Goal: Task Accomplishment & Management: Manage account settings

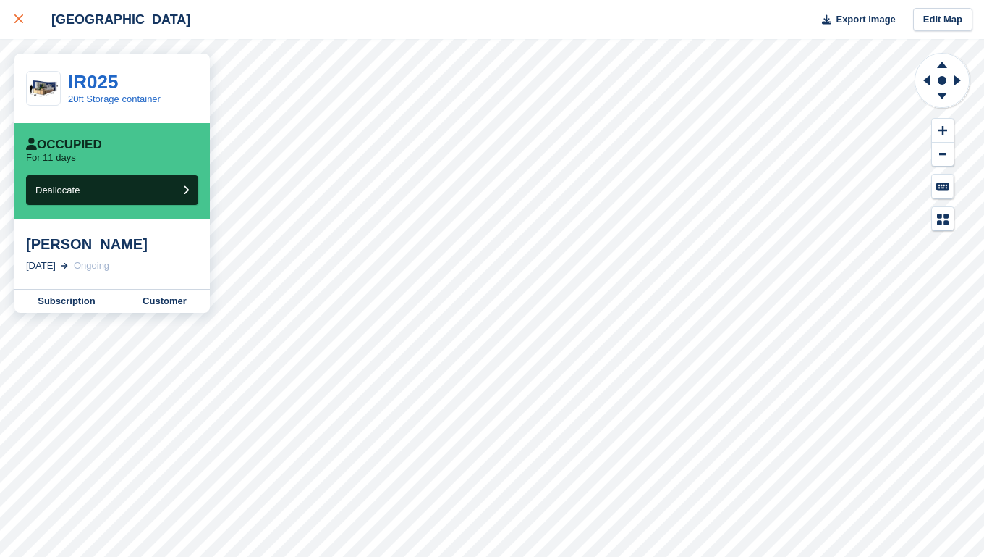
click at [17, 17] on icon at bounding box center [18, 18] width 9 height 9
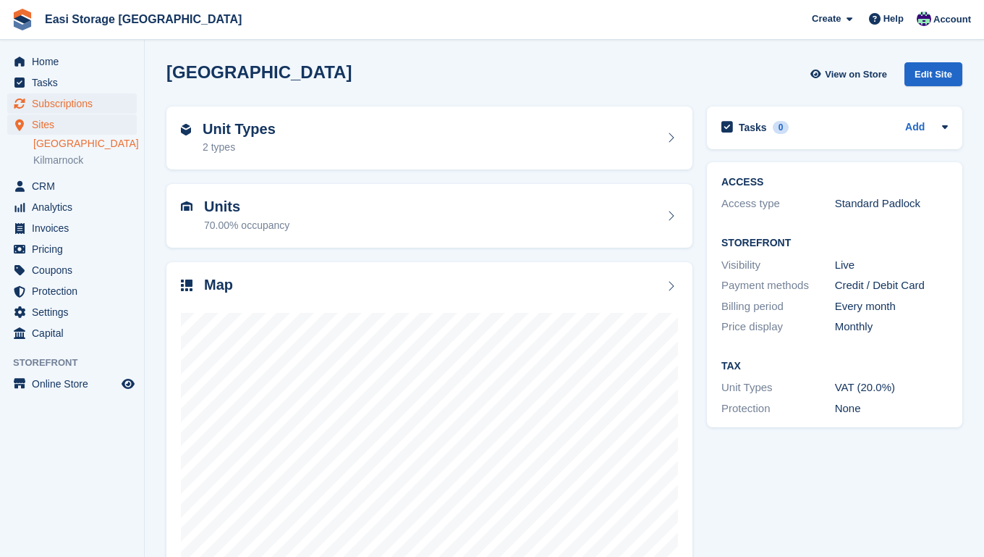
click at [62, 104] on span "Subscriptions" at bounding box center [75, 103] width 87 height 20
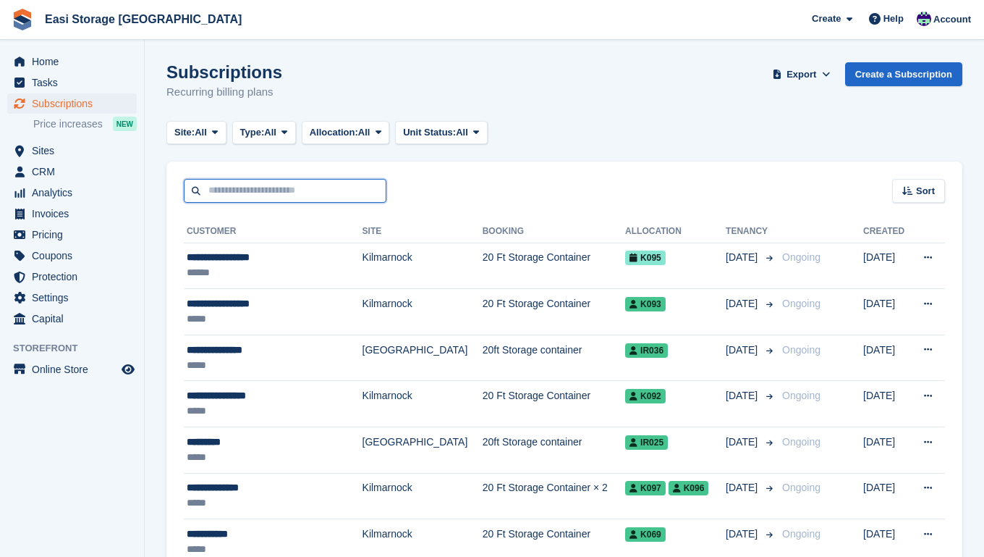
click at [219, 195] on input "text" at bounding box center [285, 191] width 203 height 24
type input "*"
type input "**"
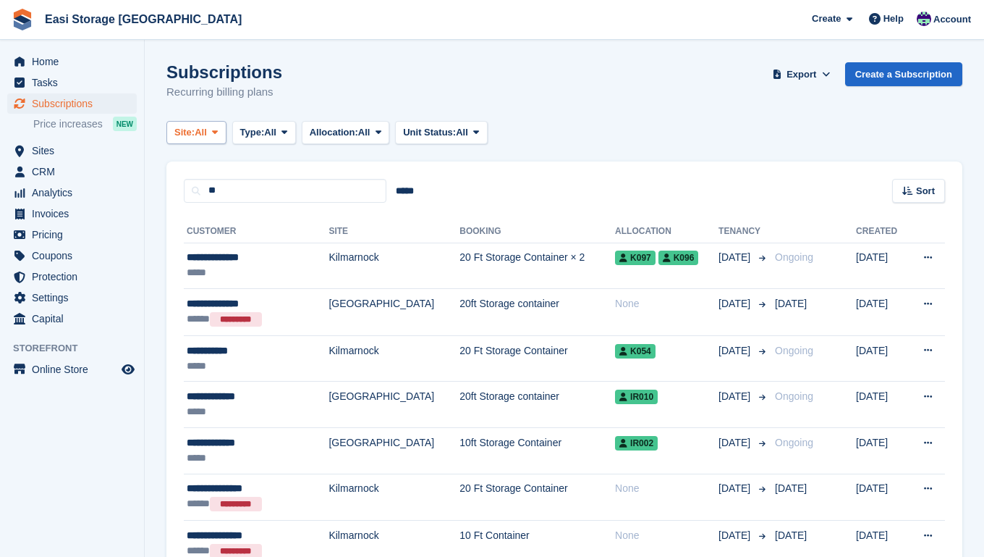
click at [218, 130] on icon at bounding box center [215, 131] width 6 height 9
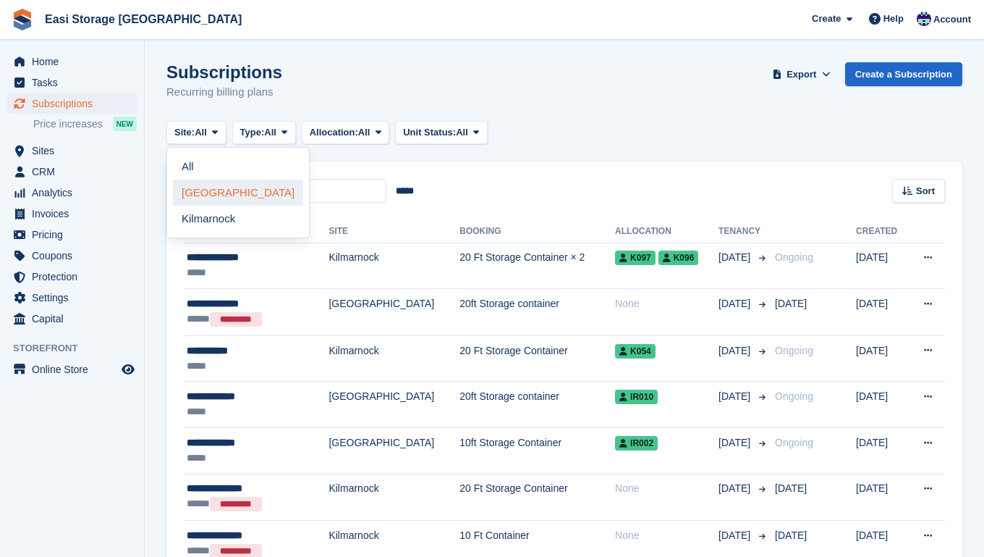
click at [212, 192] on link "[GEOGRAPHIC_DATA]" at bounding box center [238, 192] width 130 height 26
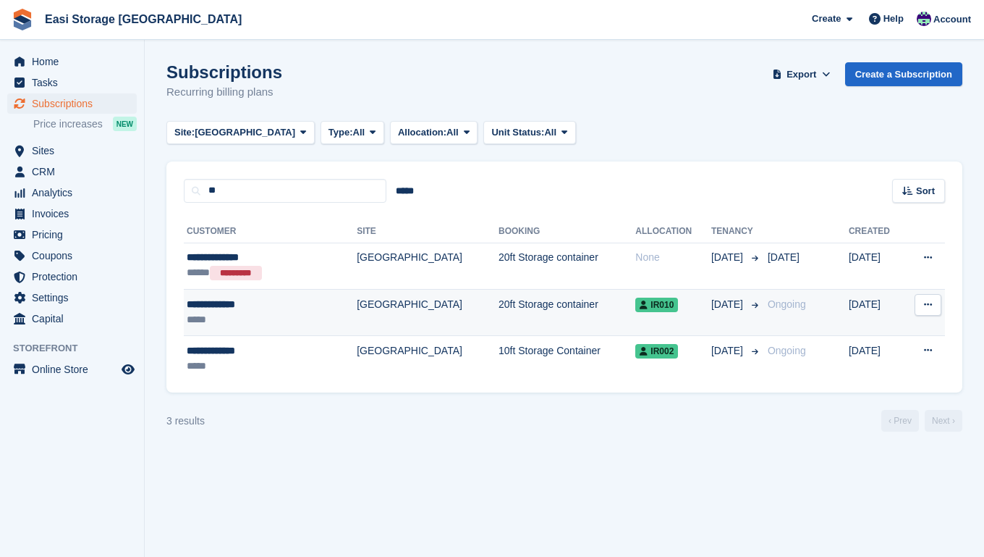
click at [295, 316] on div "*****" at bounding box center [250, 319] width 126 height 15
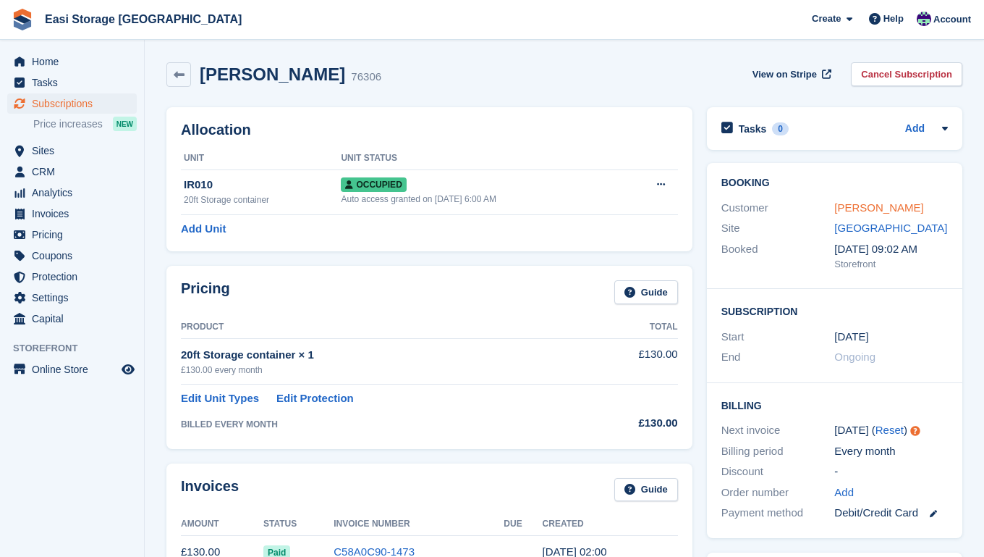
click at [842, 209] on link "[PERSON_NAME]" at bounding box center [879, 207] width 89 height 12
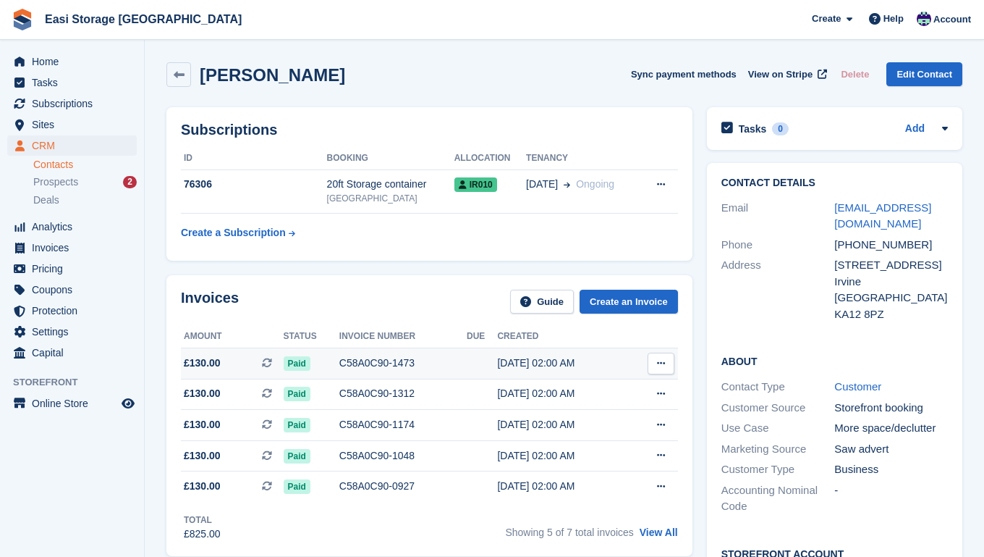
click at [442, 364] on div "C58A0C90-1473" at bounding box center [402, 362] width 127 height 15
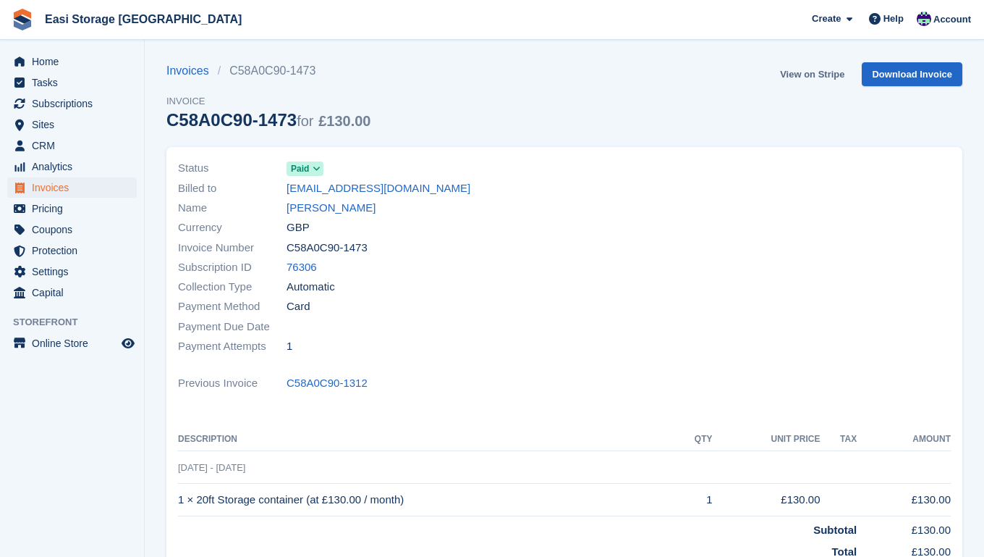
click at [801, 75] on link "View on Stripe" at bounding box center [812, 74] width 76 height 24
click at [61, 66] on span "Home" at bounding box center [75, 61] width 87 height 20
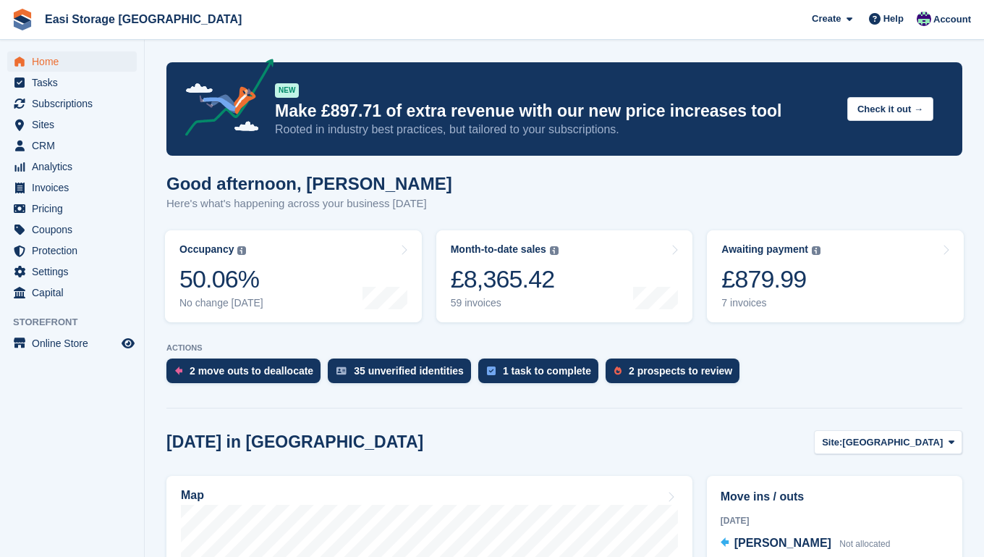
click at [52, 62] on span "Home" at bounding box center [75, 61] width 87 height 20
click at [829, 279] on link "Awaiting payment The total outstanding balance on all open invoices. £879.99 7 …" at bounding box center [835, 276] width 257 height 92
